Goal: Obtain resource: Download file/media

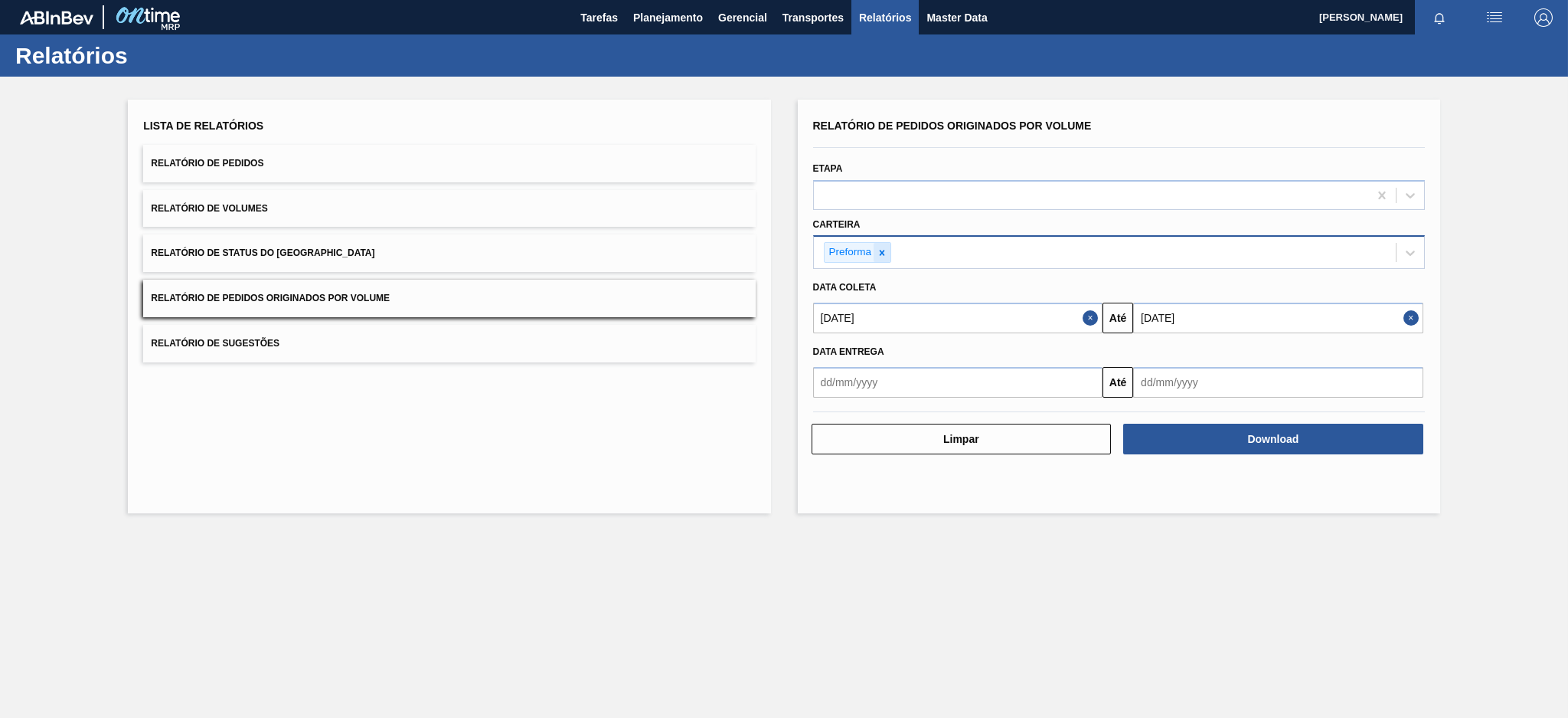
click at [880, 250] on icon at bounding box center [882, 252] width 5 height 5
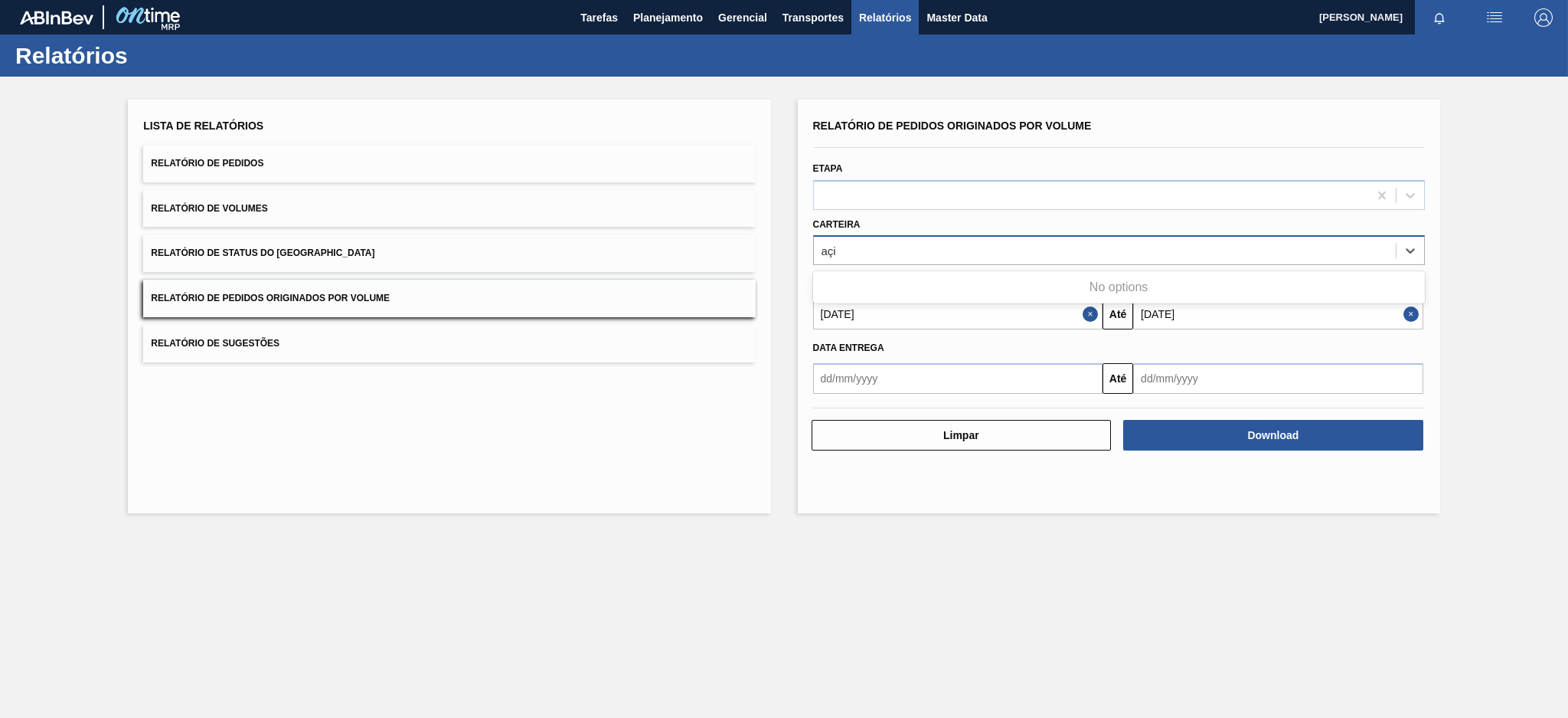
type input "aç"
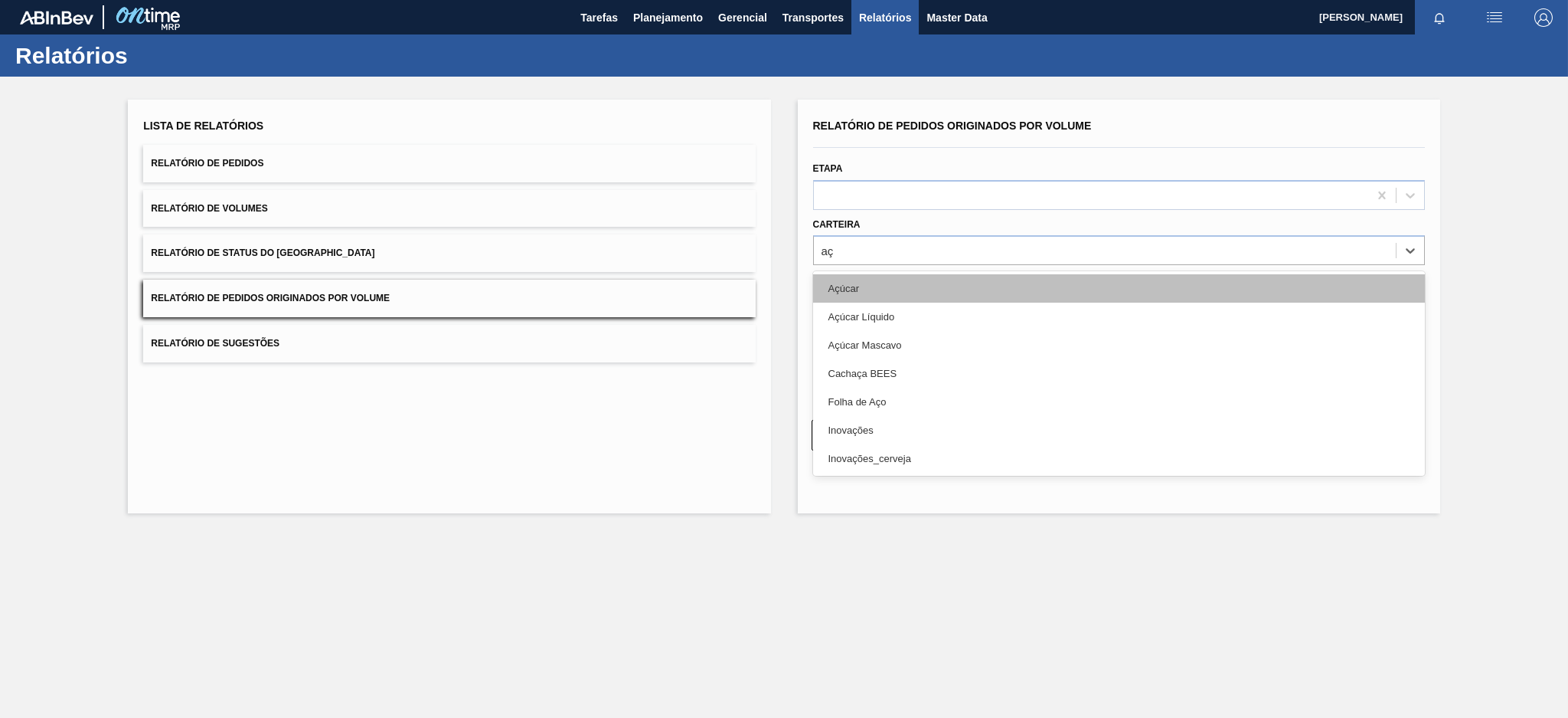
click at [843, 293] on div "Açúcar" at bounding box center [1119, 288] width 612 height 28
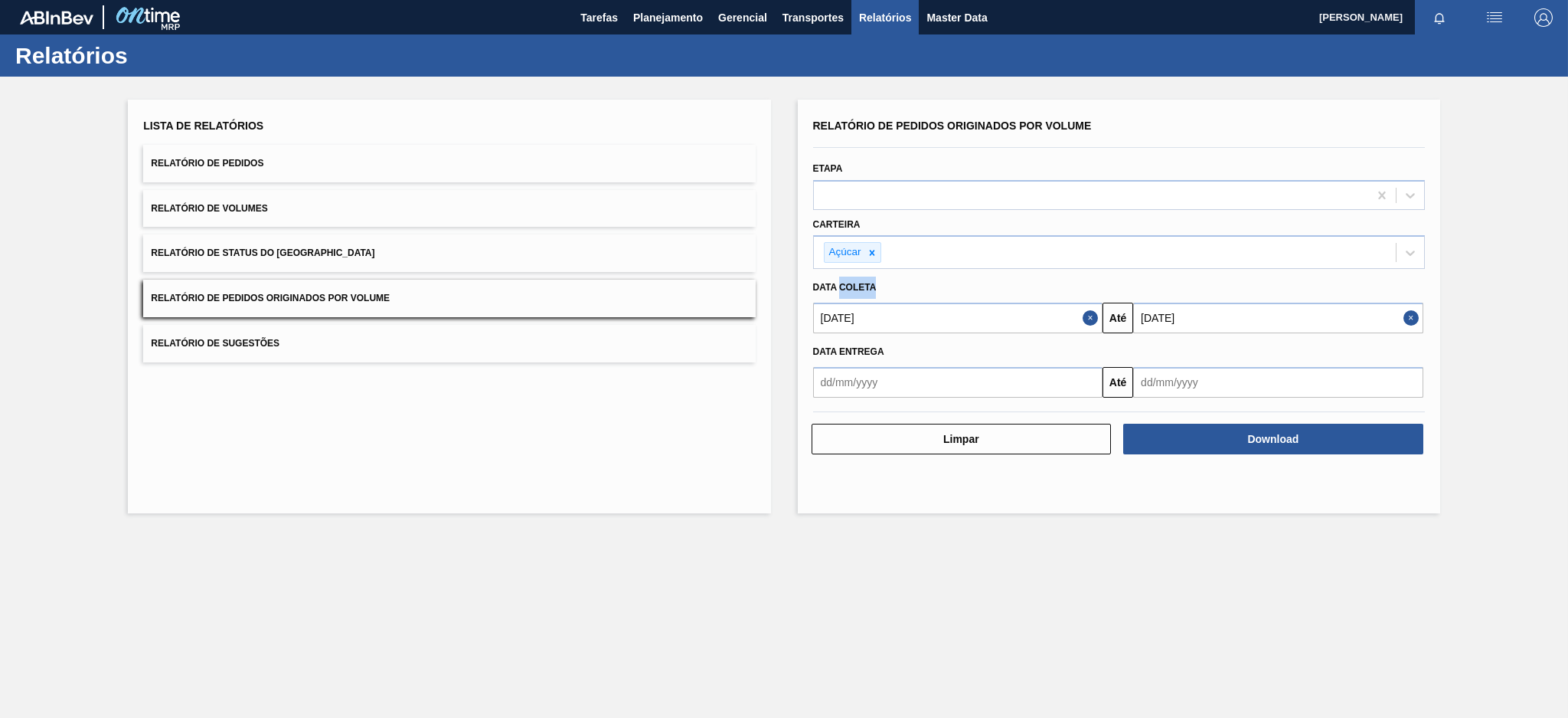
click at [843, 293] on div "Data coleta" at bounding box center [1119, 287] width 624 height 22
click at [1182, 437] on button "Download" at bounding box center [1273, 439] width 300 height 31
click at [869, 252] on icon at bounding box center [872, 252] width 11 height 11
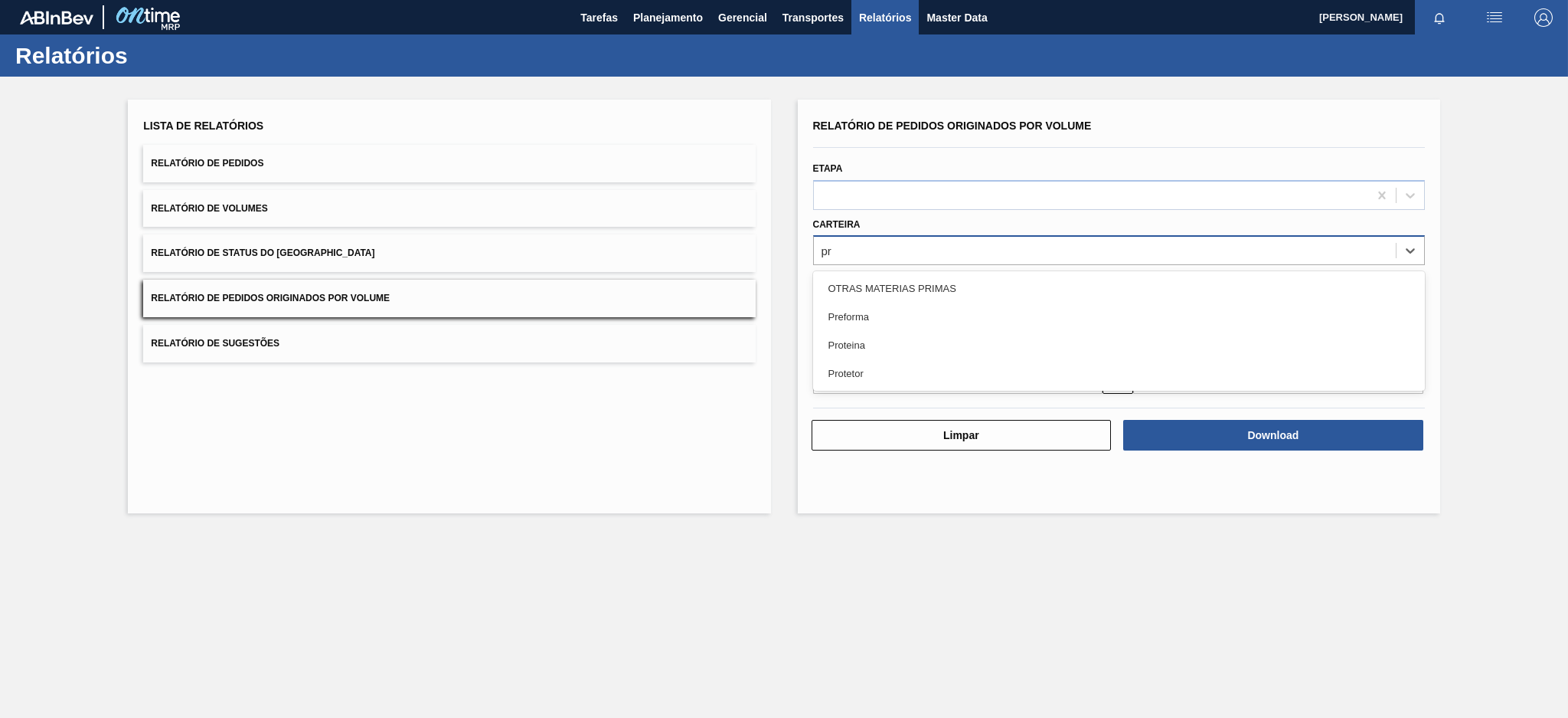
type input "pre"
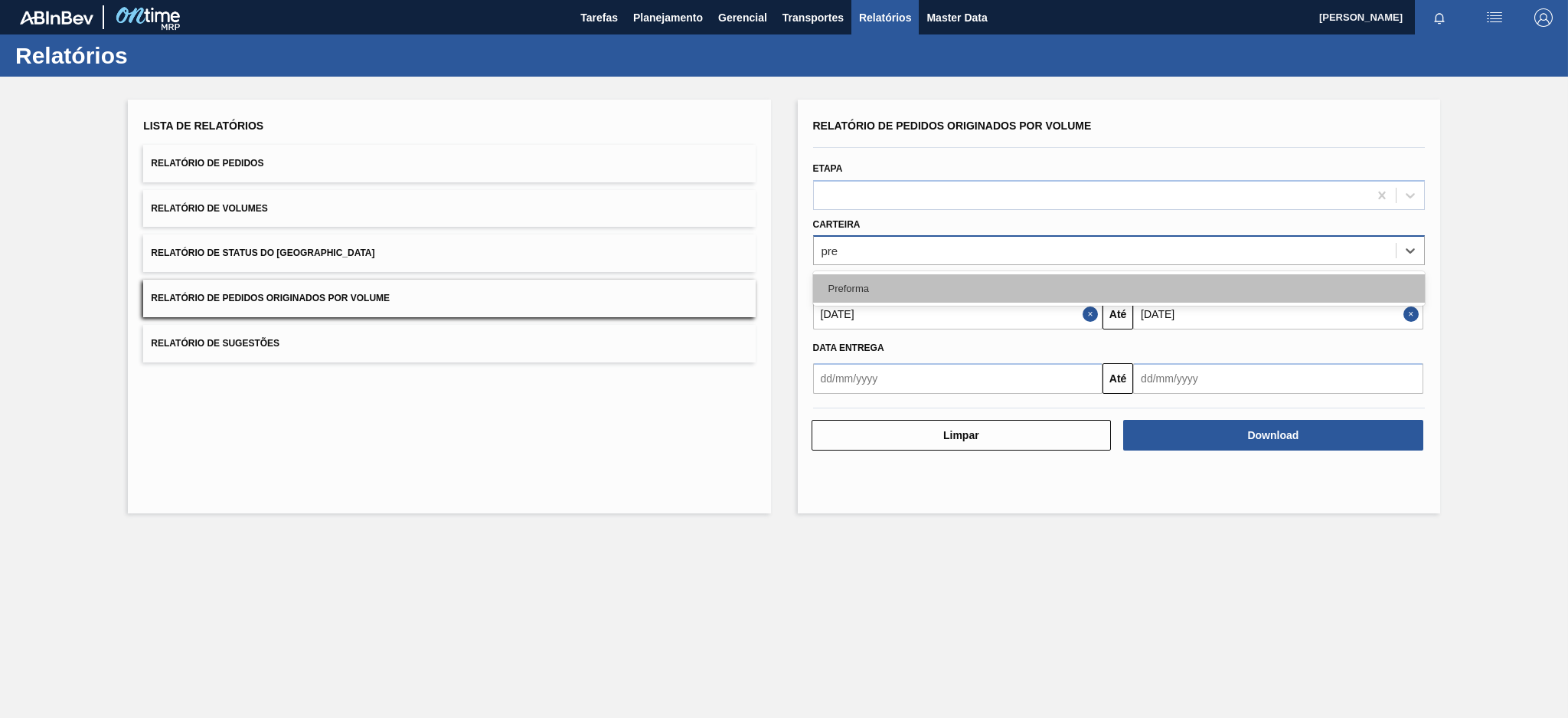
click at [846, 292] on div "Preforma" at bounding box center [1119, 288] width 612 height 28
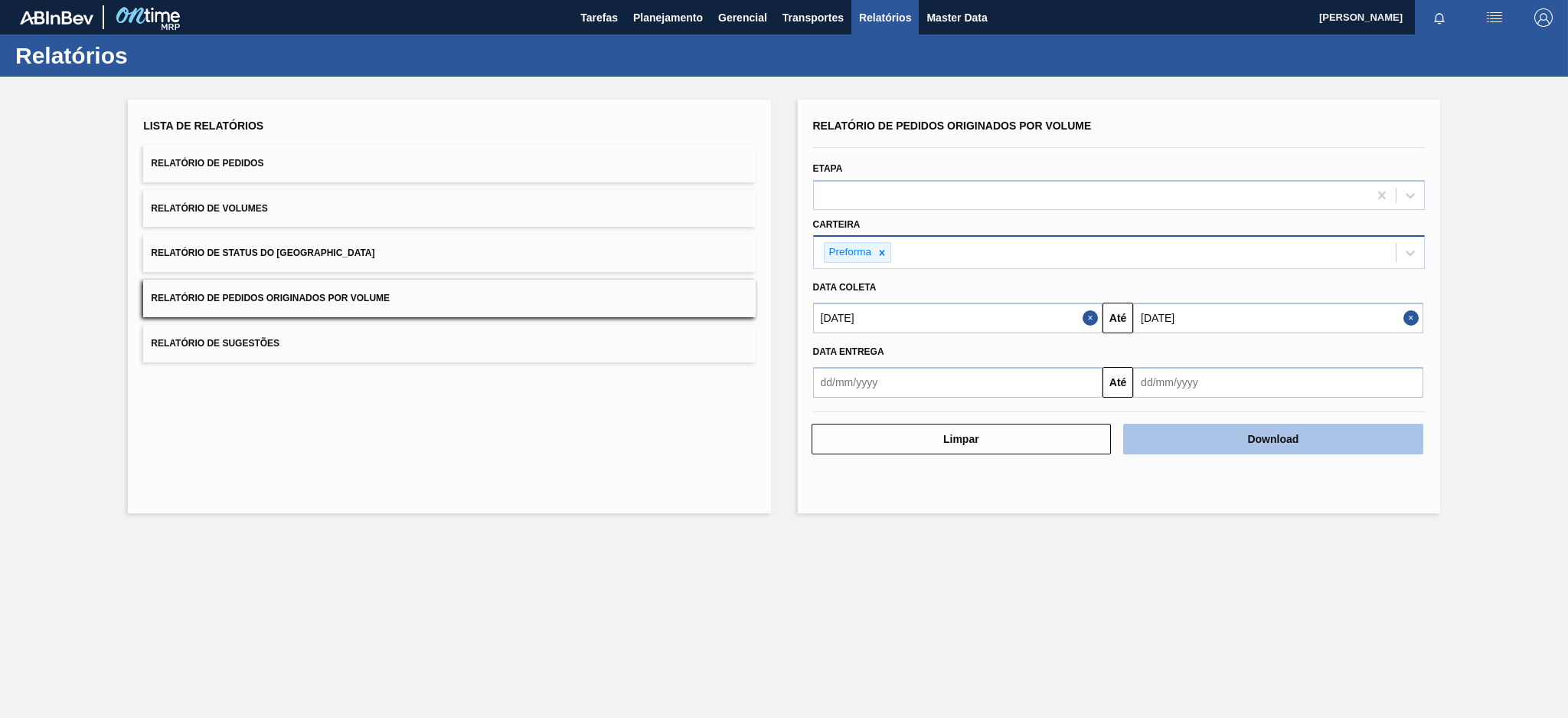
click at [1207, 426] on button "Download" at bounding box center [1273, 439] width 300 height 31
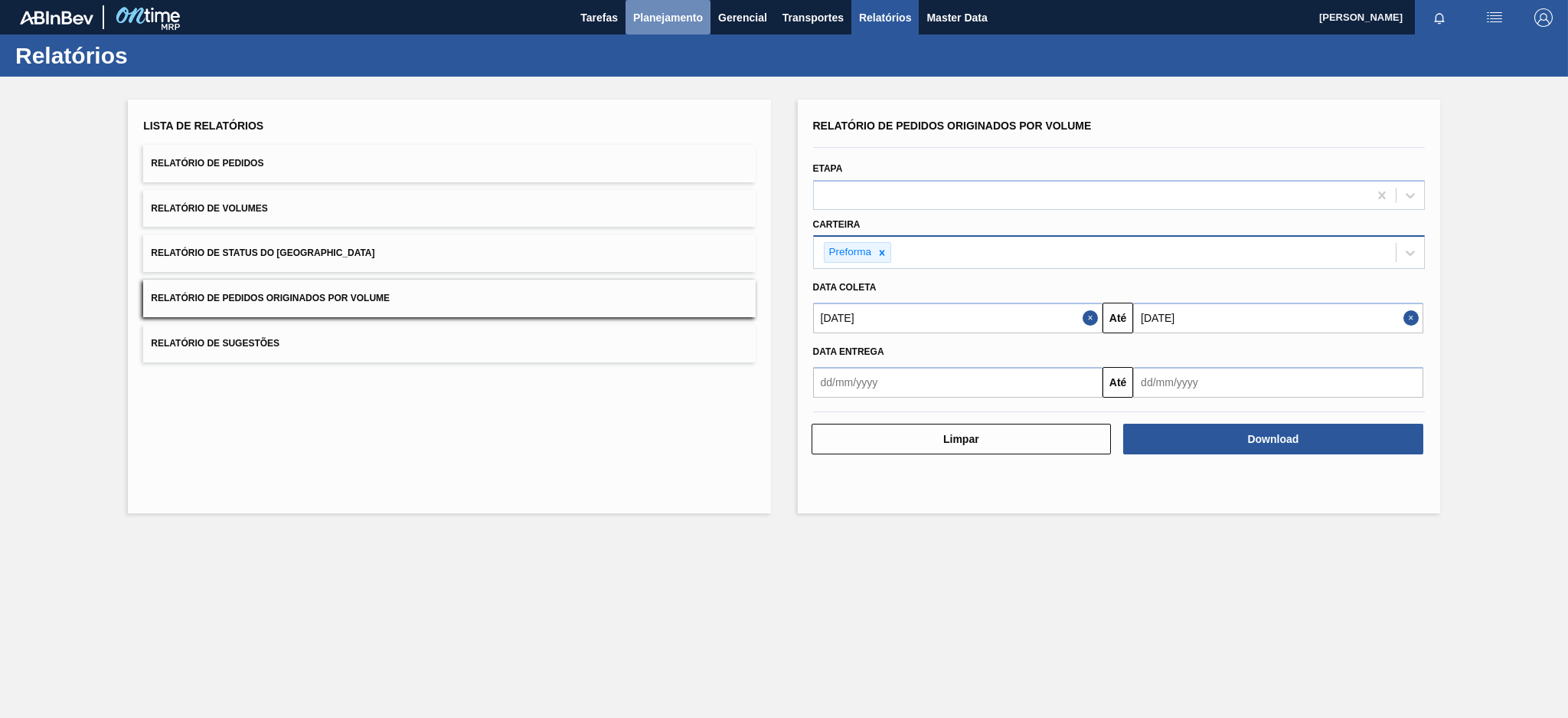
click at [675, 32] on button "Planejamento" at bounding box center [668, 17] width 85 height 34
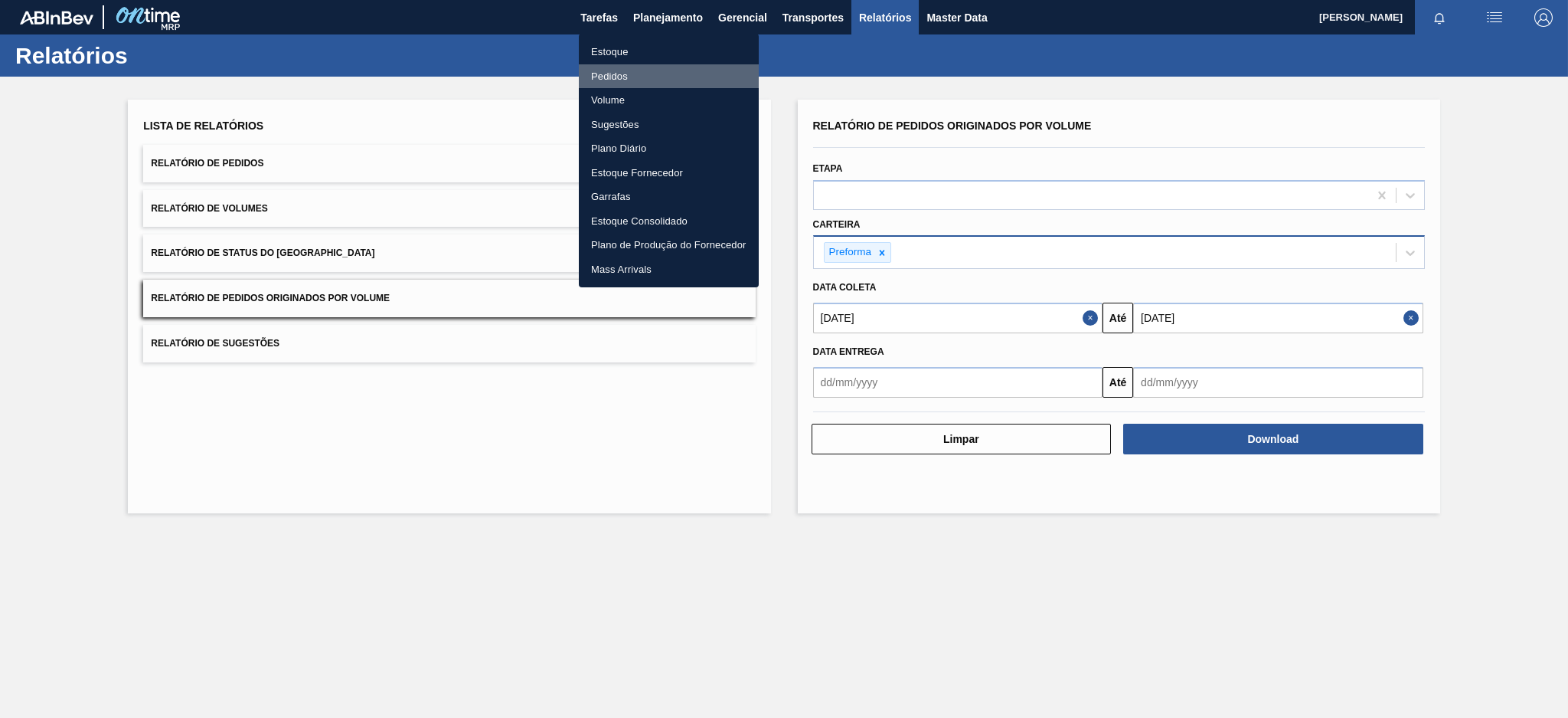
click at [627, 74] on li "Pedidos" at bounding box center [668, 76] width 180 height 25
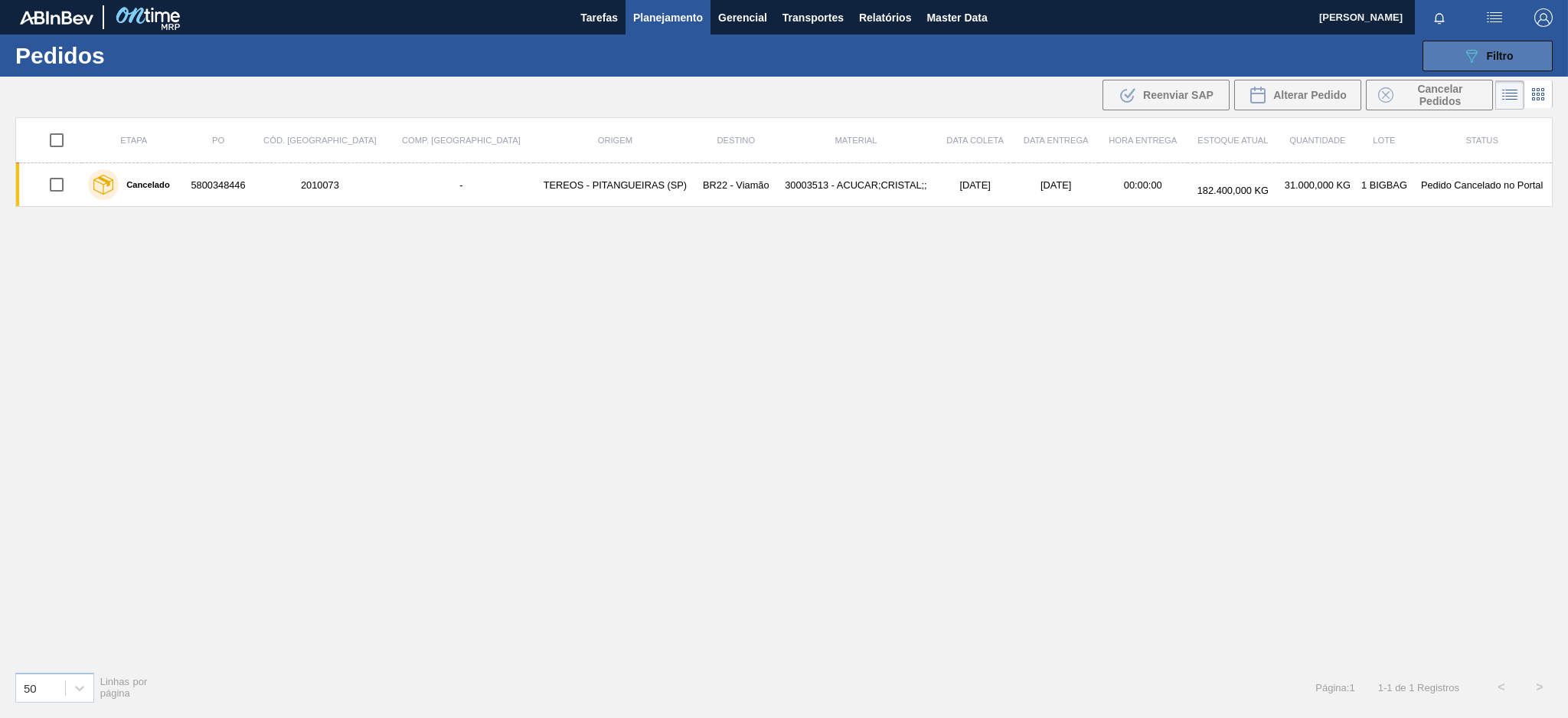
click at [1438, 49] on button "089F7B8B-B2A5-4AFE-B5C0-19BA573D28AC Filtro" at bounding box center [1487, 56] width 130 height 31
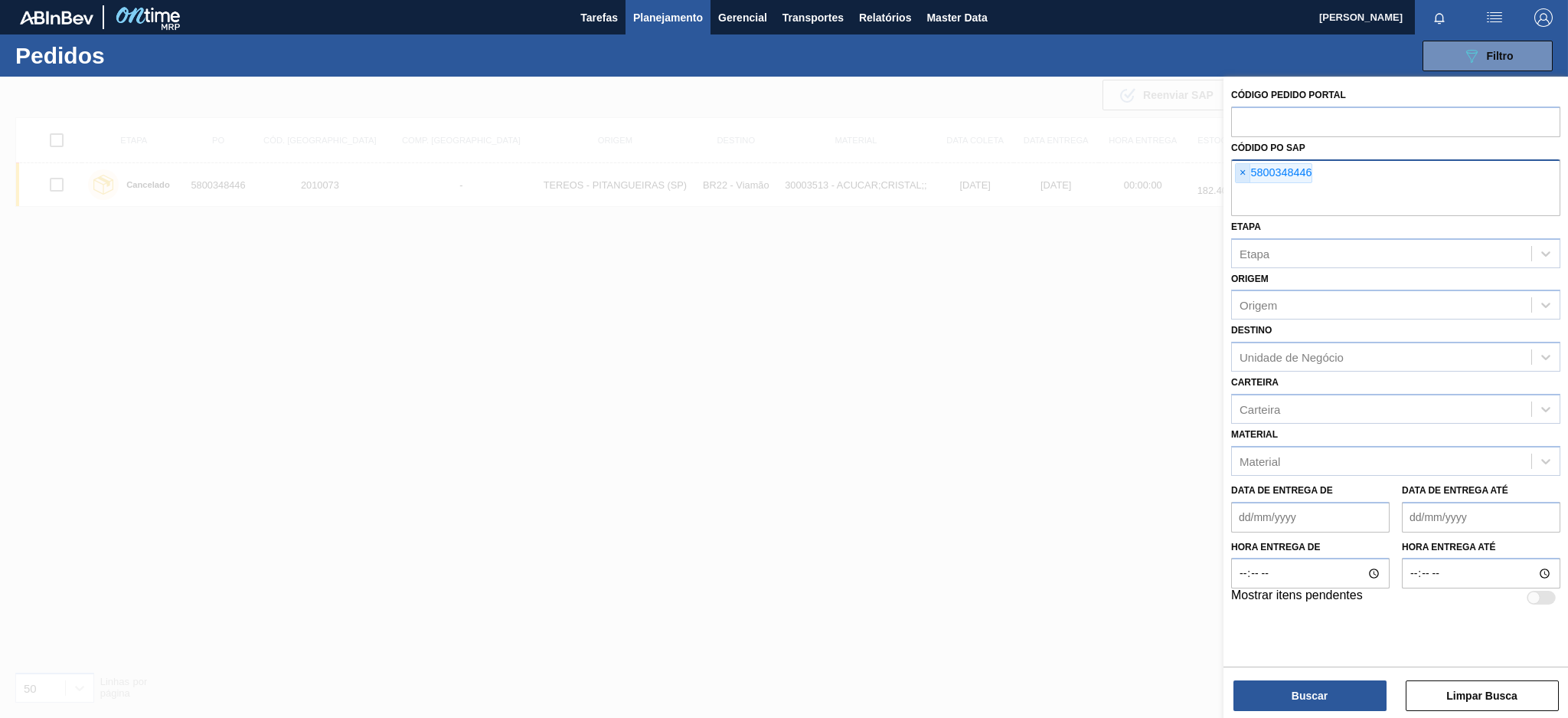
click at [1248, 170] on span "×" at bounding box center [1242, 173] width 14 height 19
paste input "text"
click at [1336, 698] on button "Buscar" at bounding box center [1310, 696] width 153 height 31
